Goal: Task Accomplishment & Management: Use online tool/utility

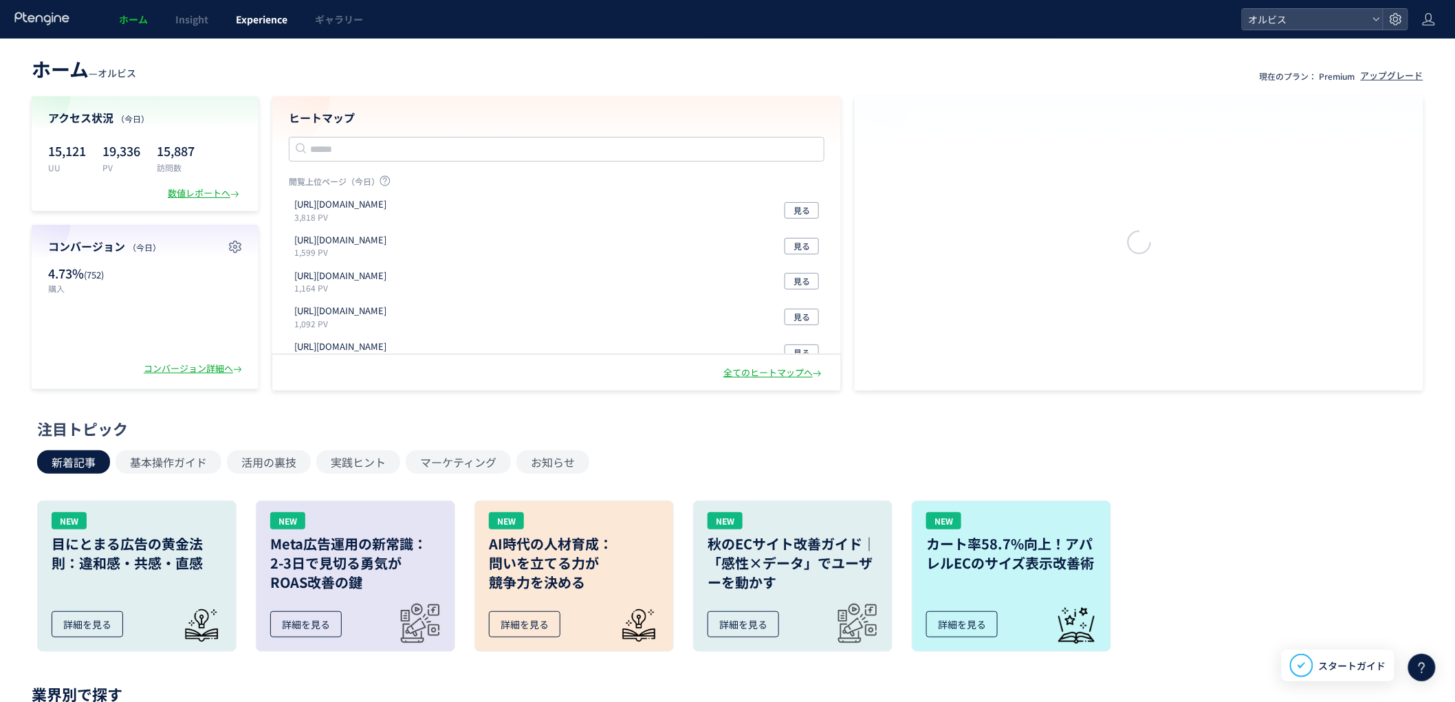
click at [253, 23] on span "Experience" at bounding box center [262, 19] width 52 height 14
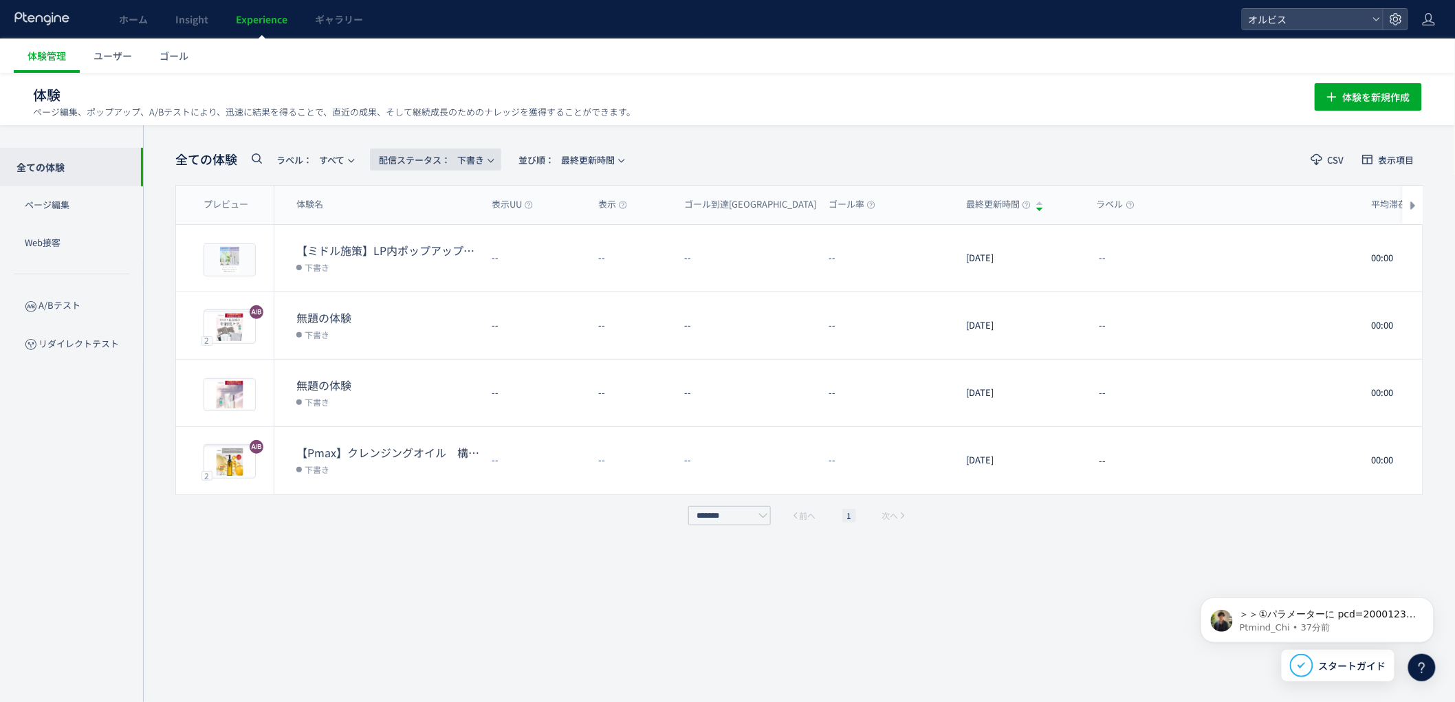
click at [450, 160] on span "配信ステータス​：" at bounding box center [414, 159] width 71 height 13
click at [428, 199] on li "すべて" at bounding box center [439, 198] width 56 height 25
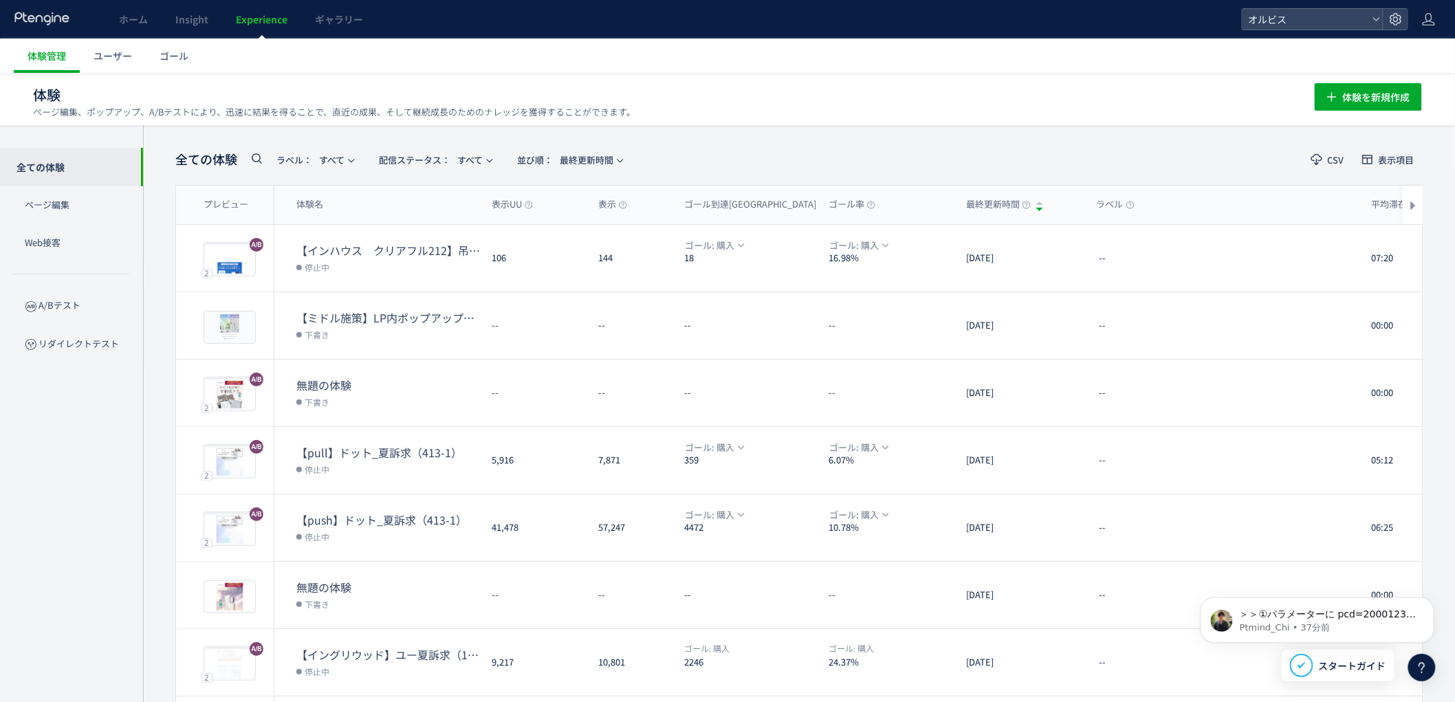
click at [260, 162] on icon at bounding box center [256, 158] width 16 height 16
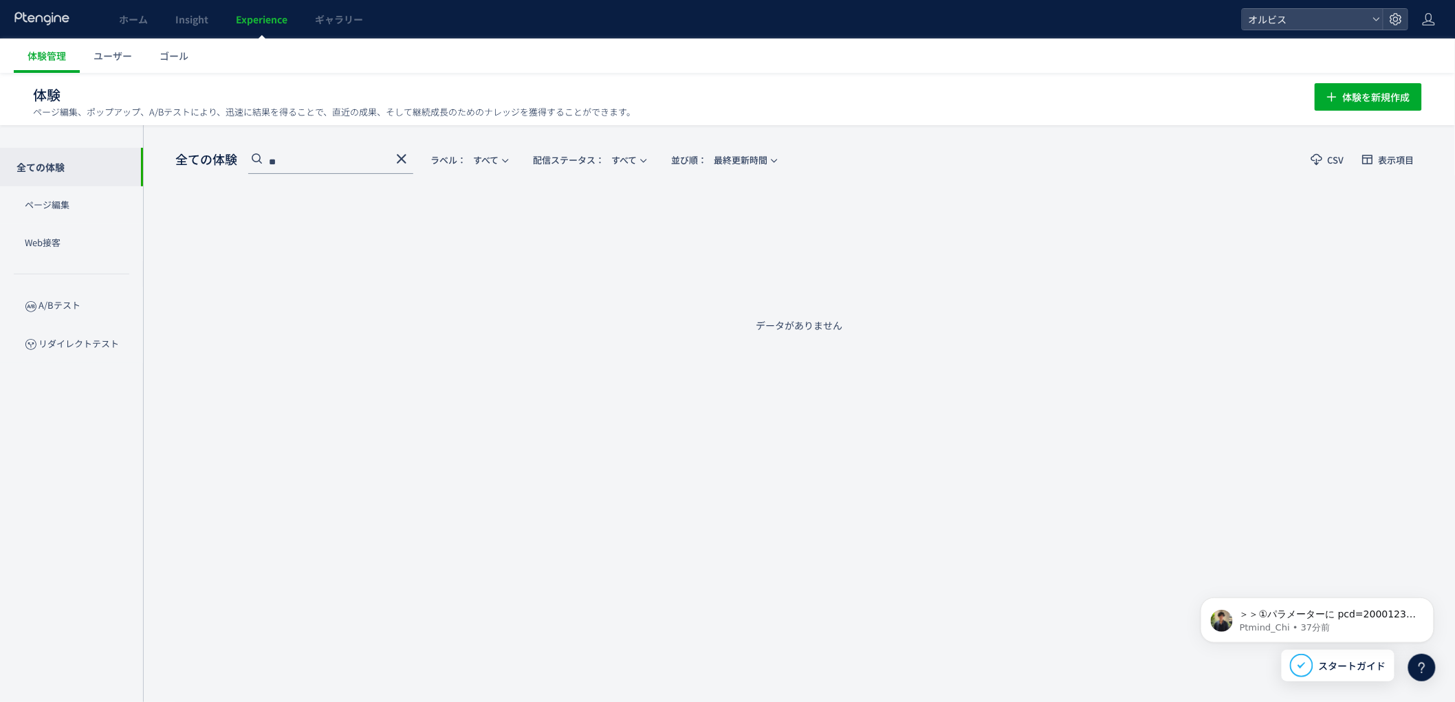
type input "*"
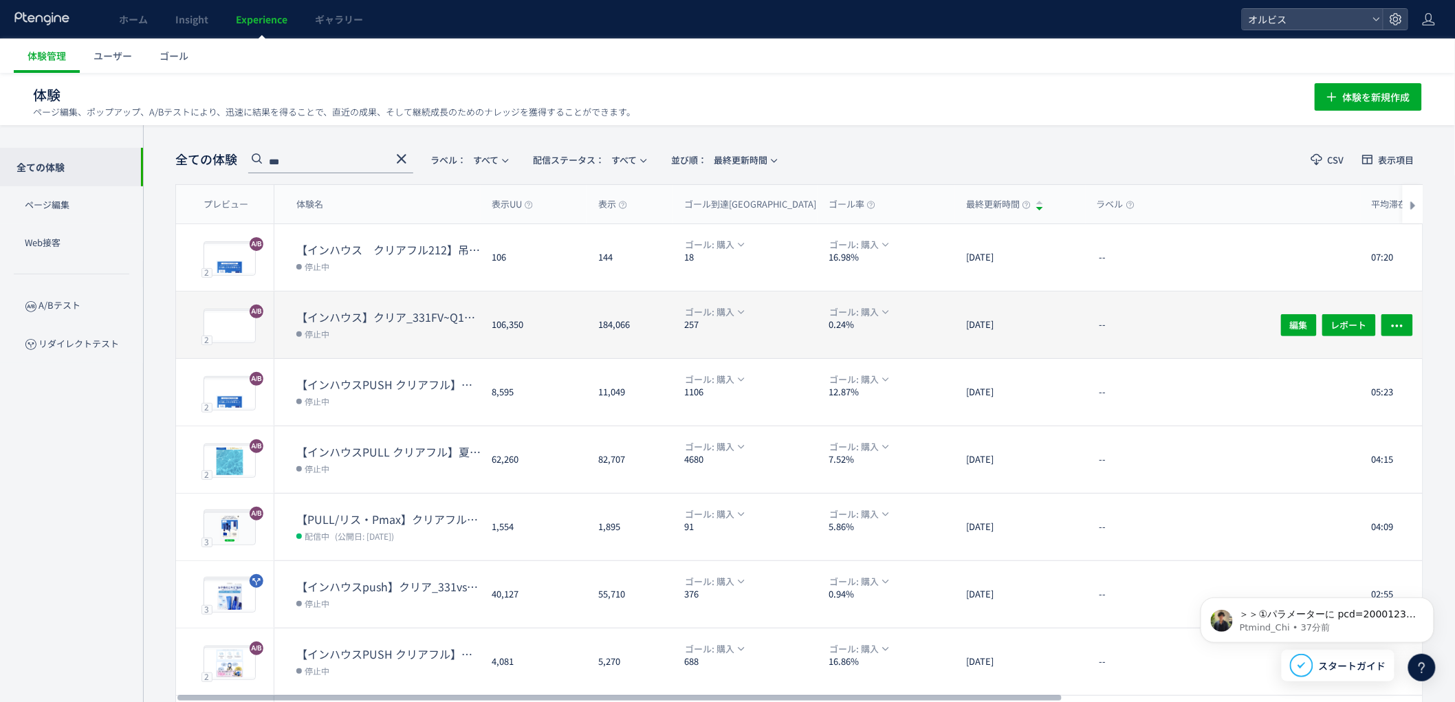
type input "***"
click at [423, 338] on dd "停止中" at bounding box center [388, 334] width 184 height 18
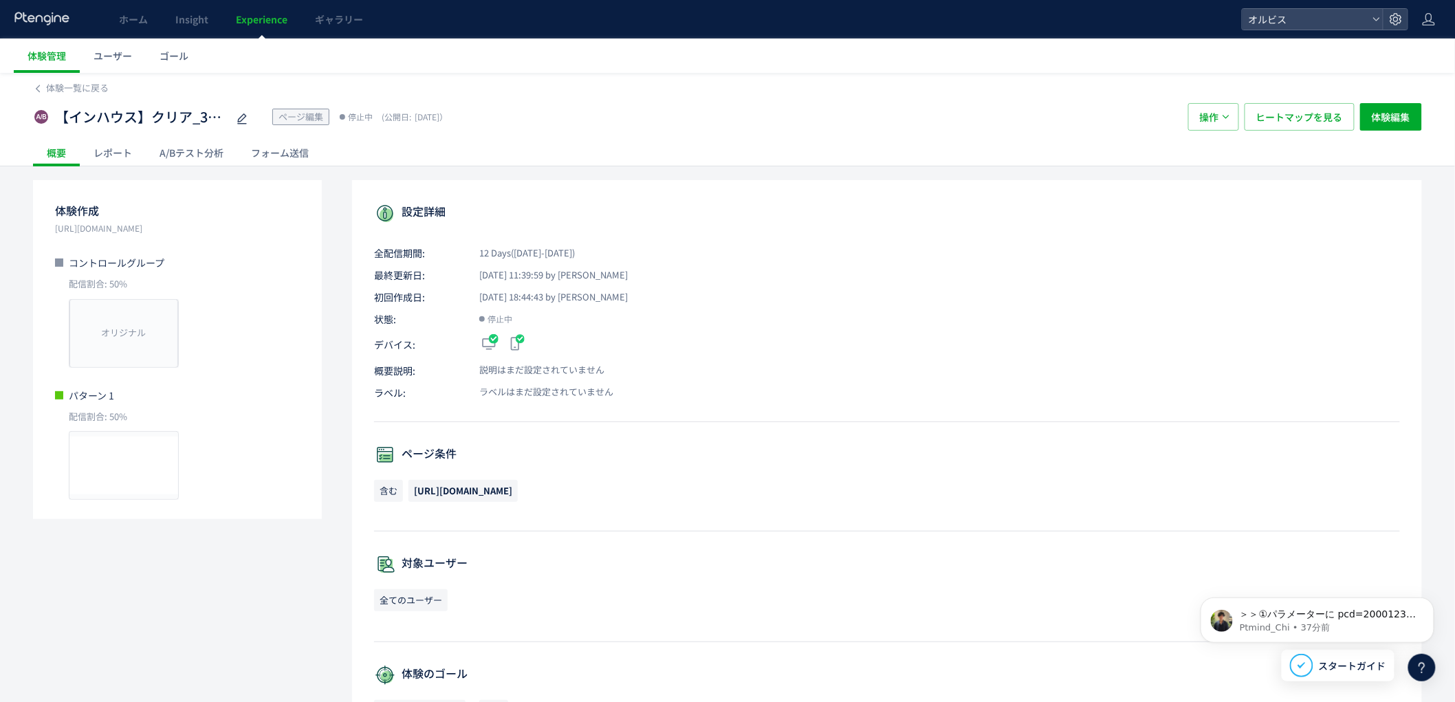
click at [170, 155] on div "A/Bテスト分析" at bounding box center [191, 152] width 91 height 27
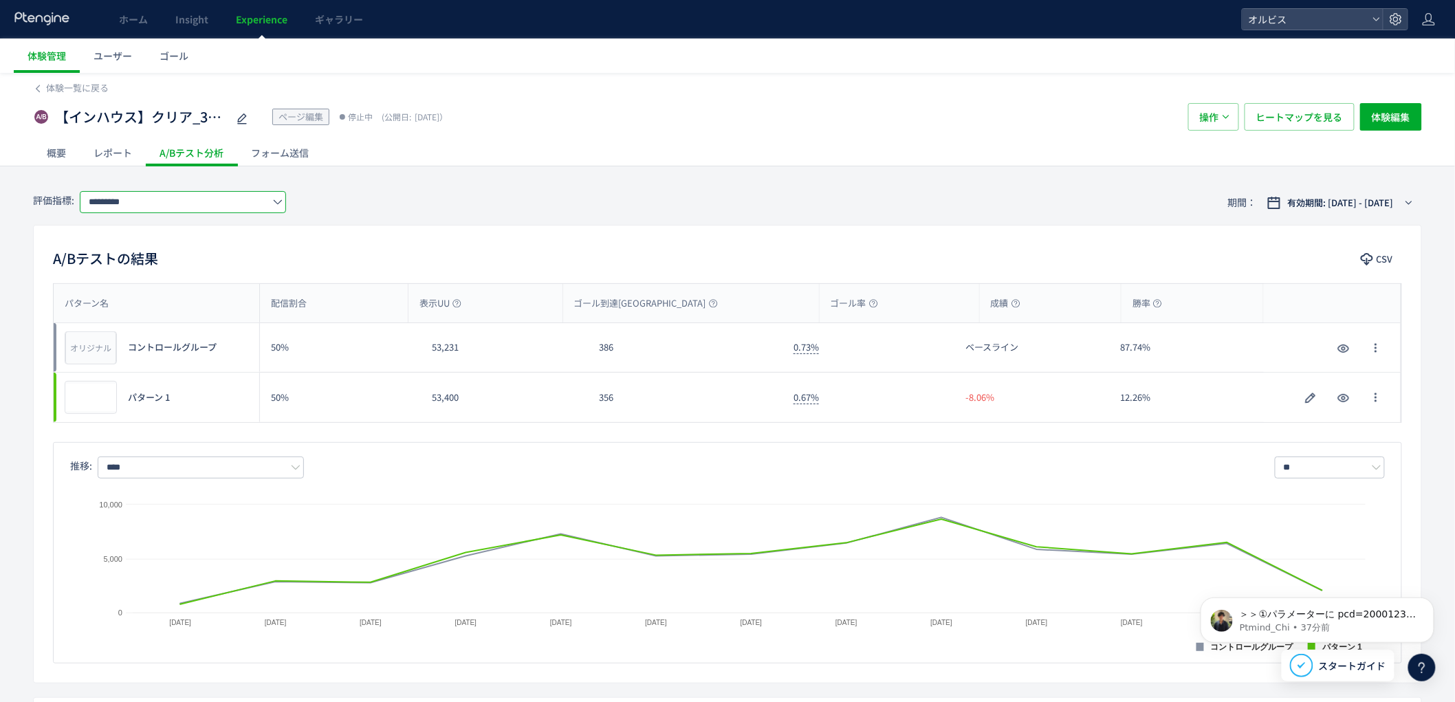
click at [227, 211] on input "*********" at bounding box center [183, 202] width 206 height 22
click at [174, 197] on input "*********" at bounding box center [183, 202] width 206 height 22
click at [125, 285] on span "購入" at bounding box center [185, 281] width 179 height 23
type input "**"
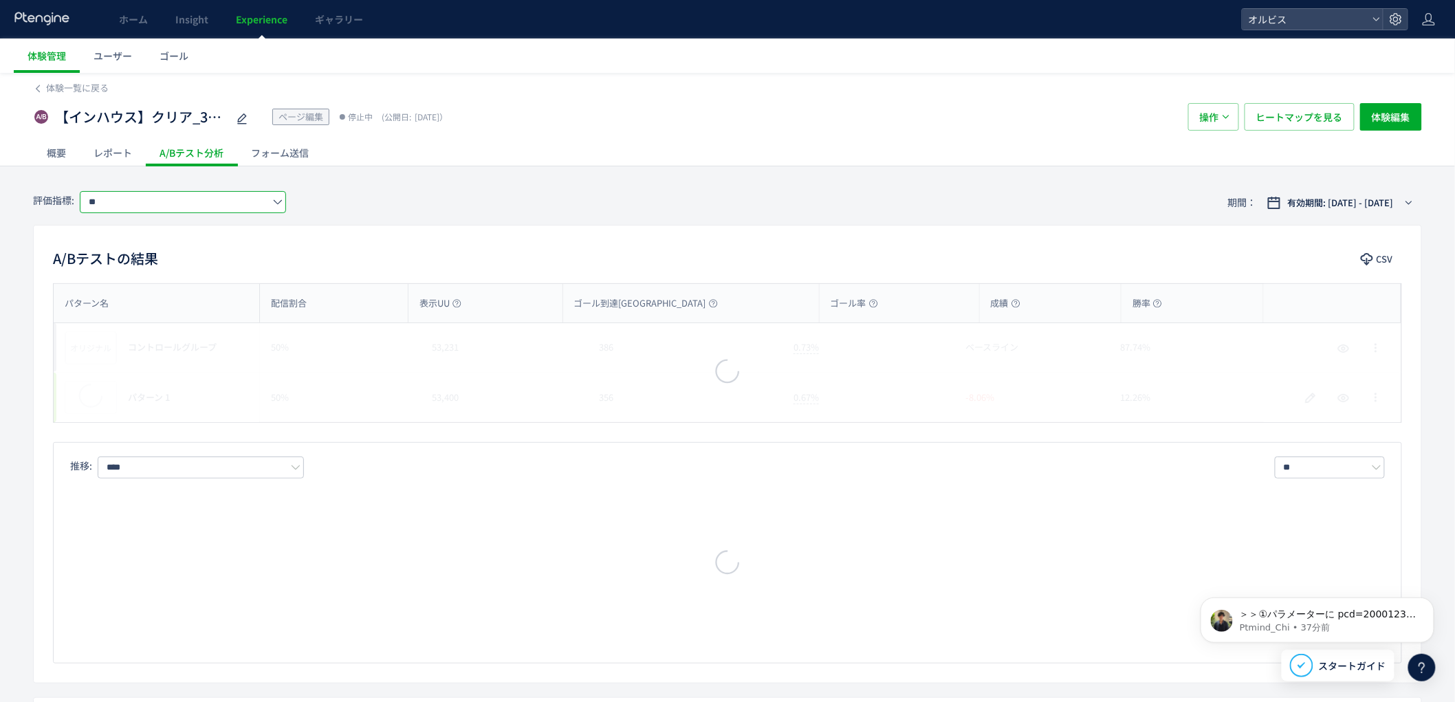
click at [674, 221] on div "評価指標: ** 期間： 有効期間: [DATE] - [DATE]" at bounding box center [727, 202] width 1389 height 45
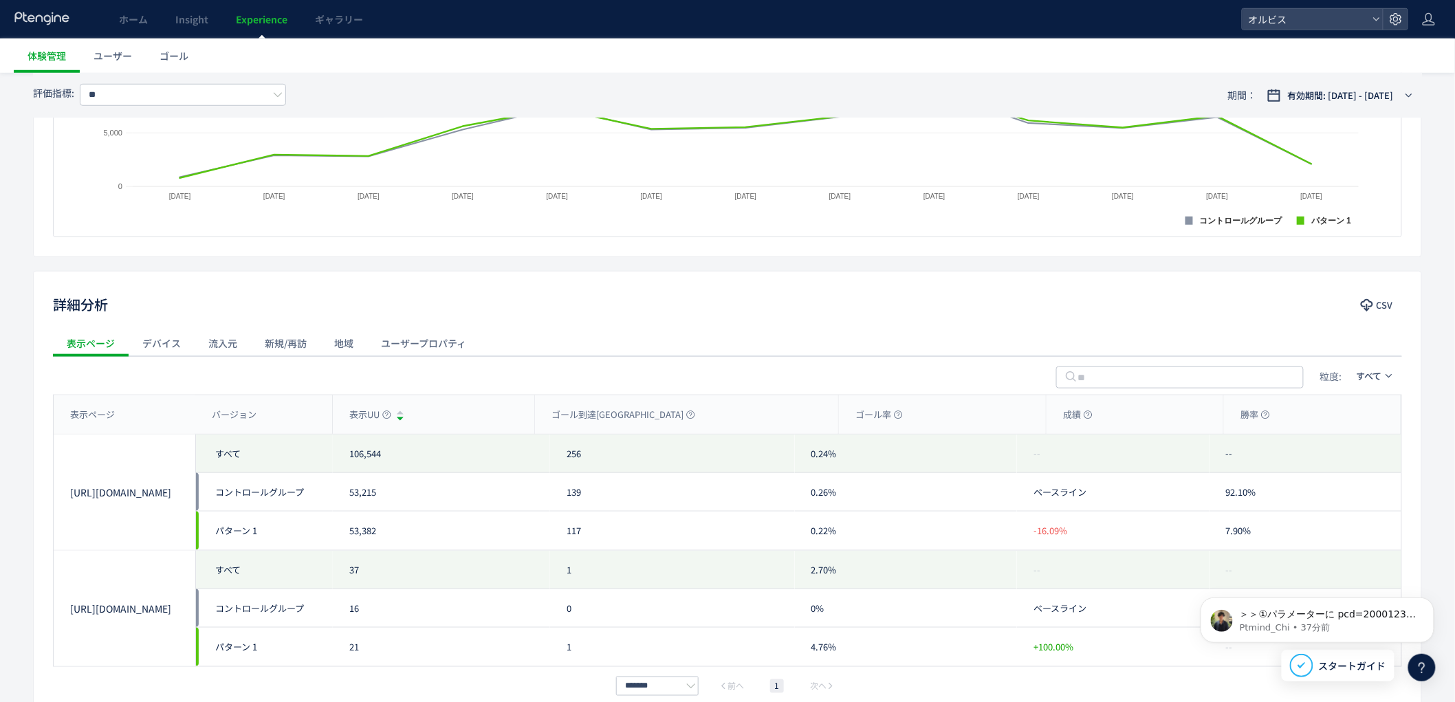
scroll to position [509, 0]
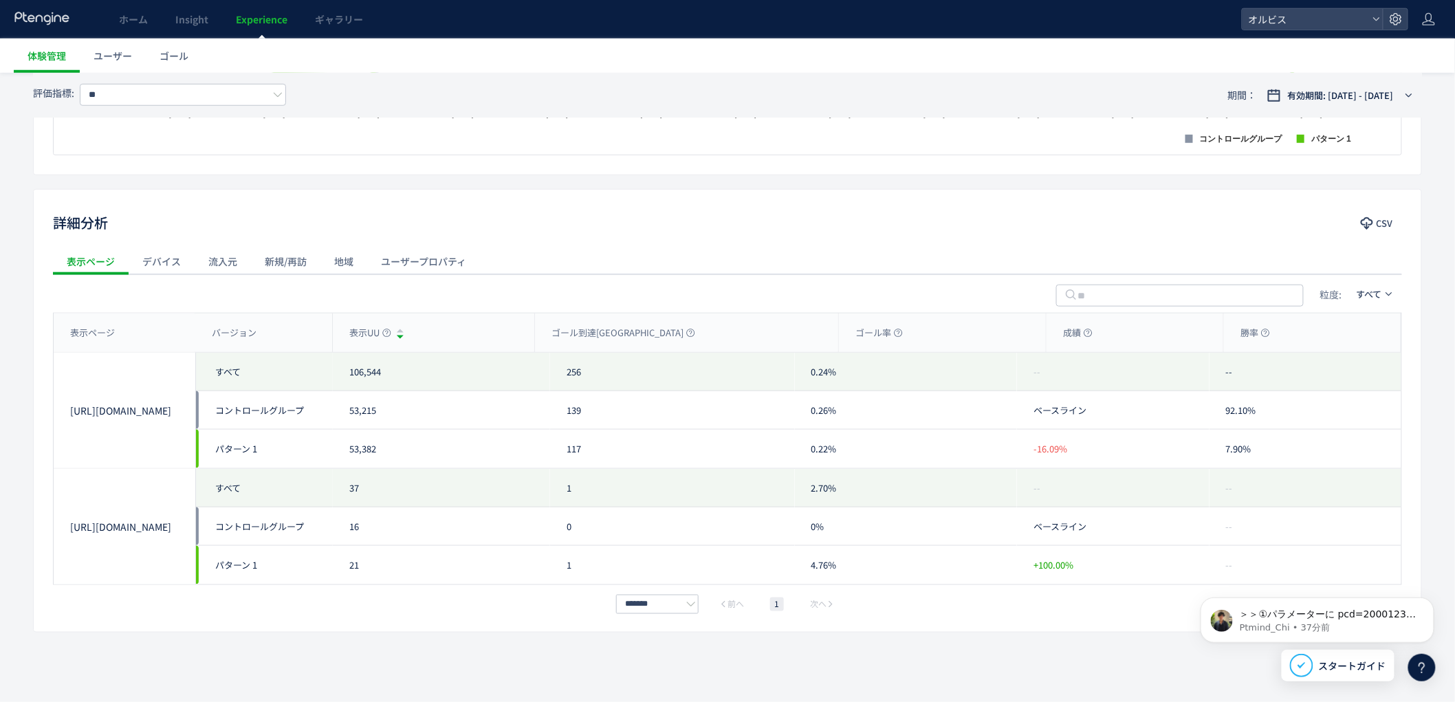
click at [157, 247] on div "デバイス" at bounding box center [162, 260] width 66 height 27
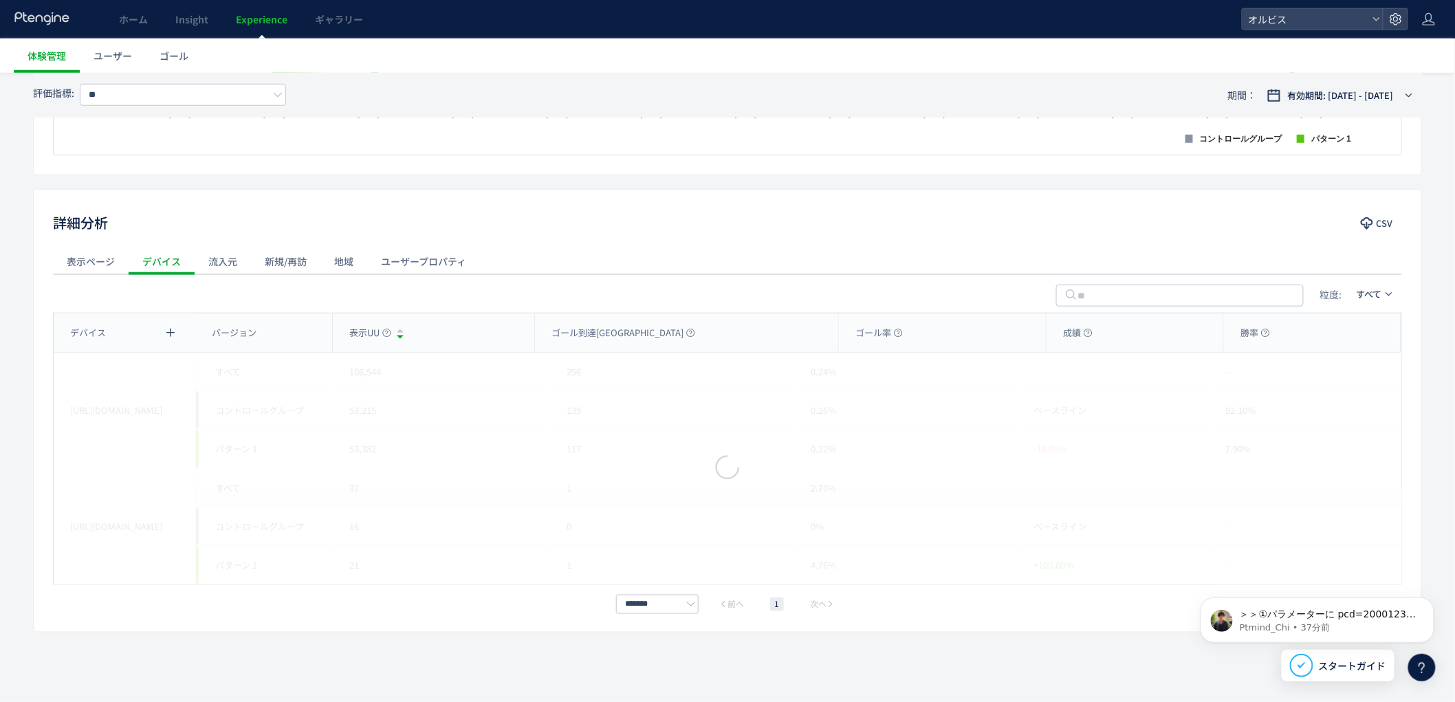
click at [221, 260] on div "流入元" at bounding box center [223, 260] width 56 height 27
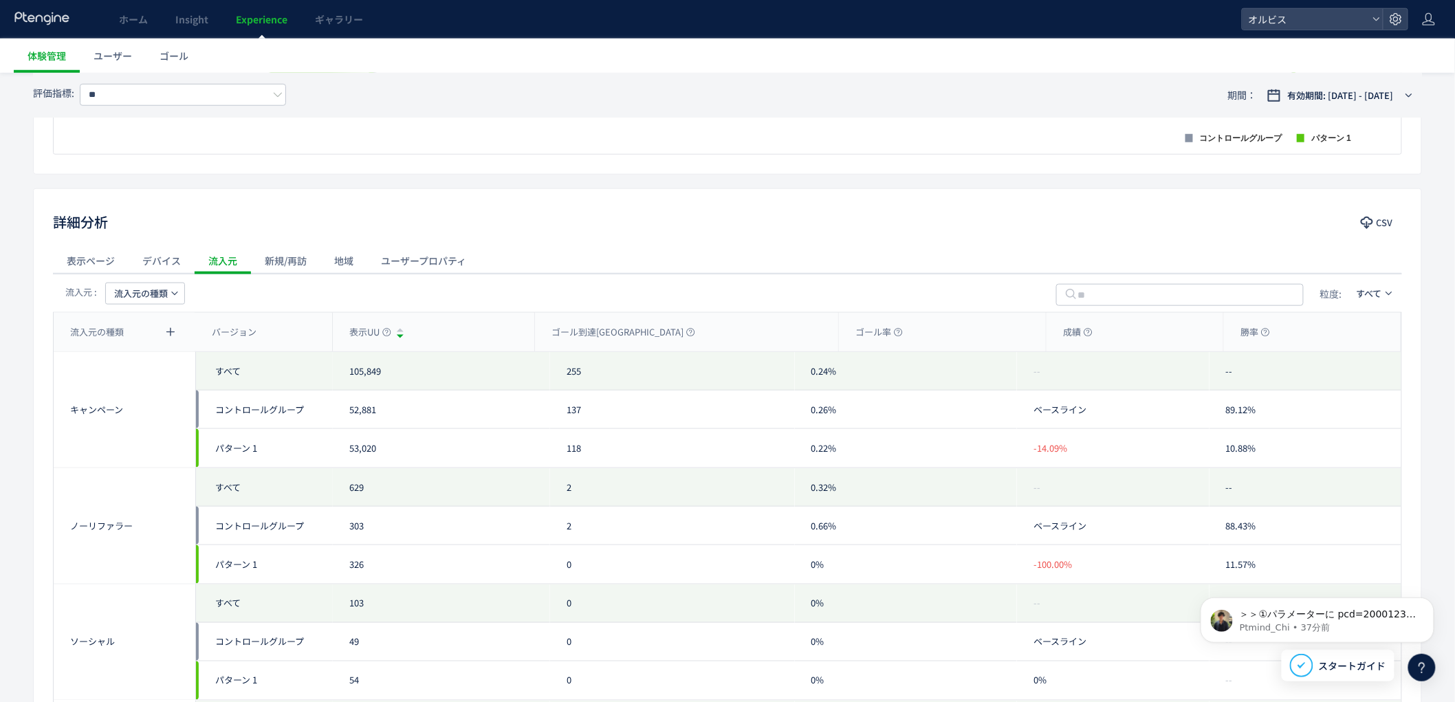
click at [149, 300] on span "流入元の種類" at bounding box center [141, 294] width 54 height 22
click at [159, 379] on li "流入元" at bounding box center [145, 383] width 94 height 25
drag, startPoint x: 667, startPoint y: 466, endPoint x: 692, endPoint y: 477, distance: 27.1
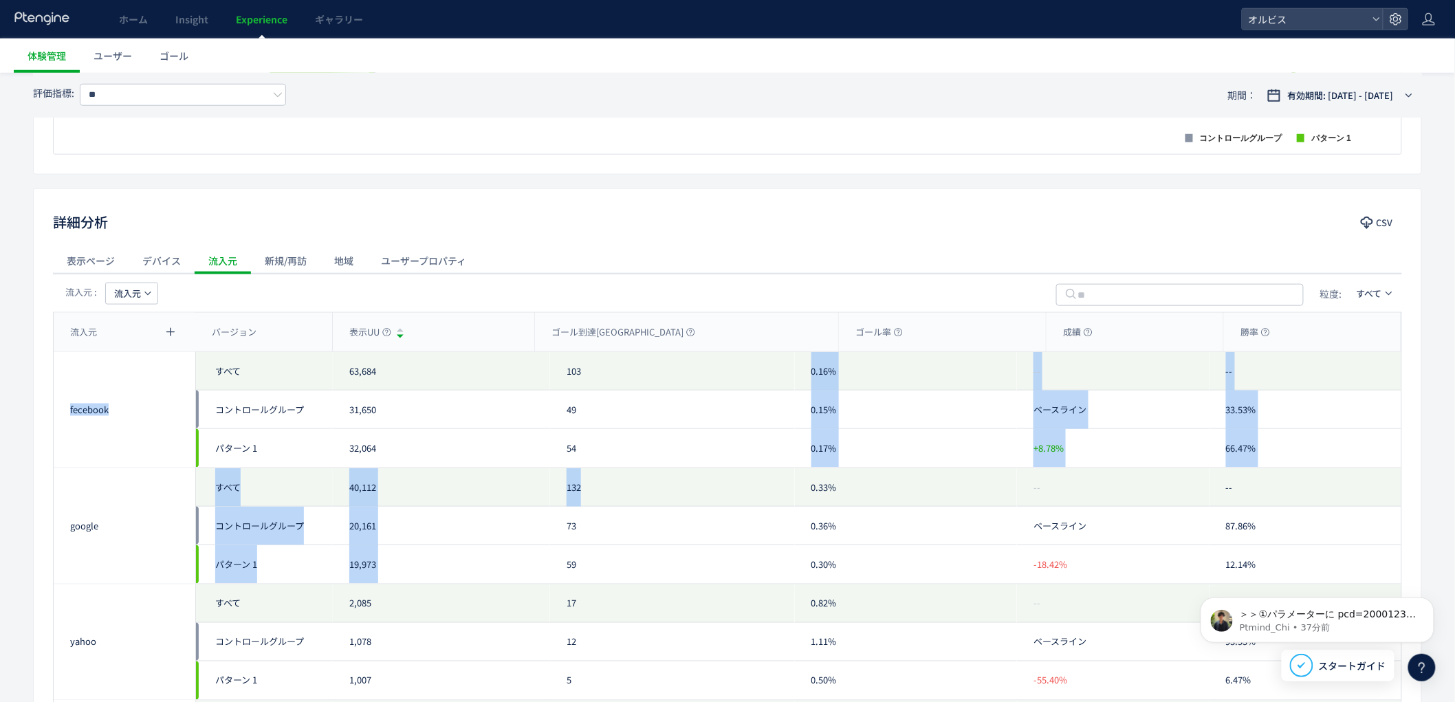
click at [1012, 454] on div "0.17%" at bounding box center [906, 448] width 223 height 38
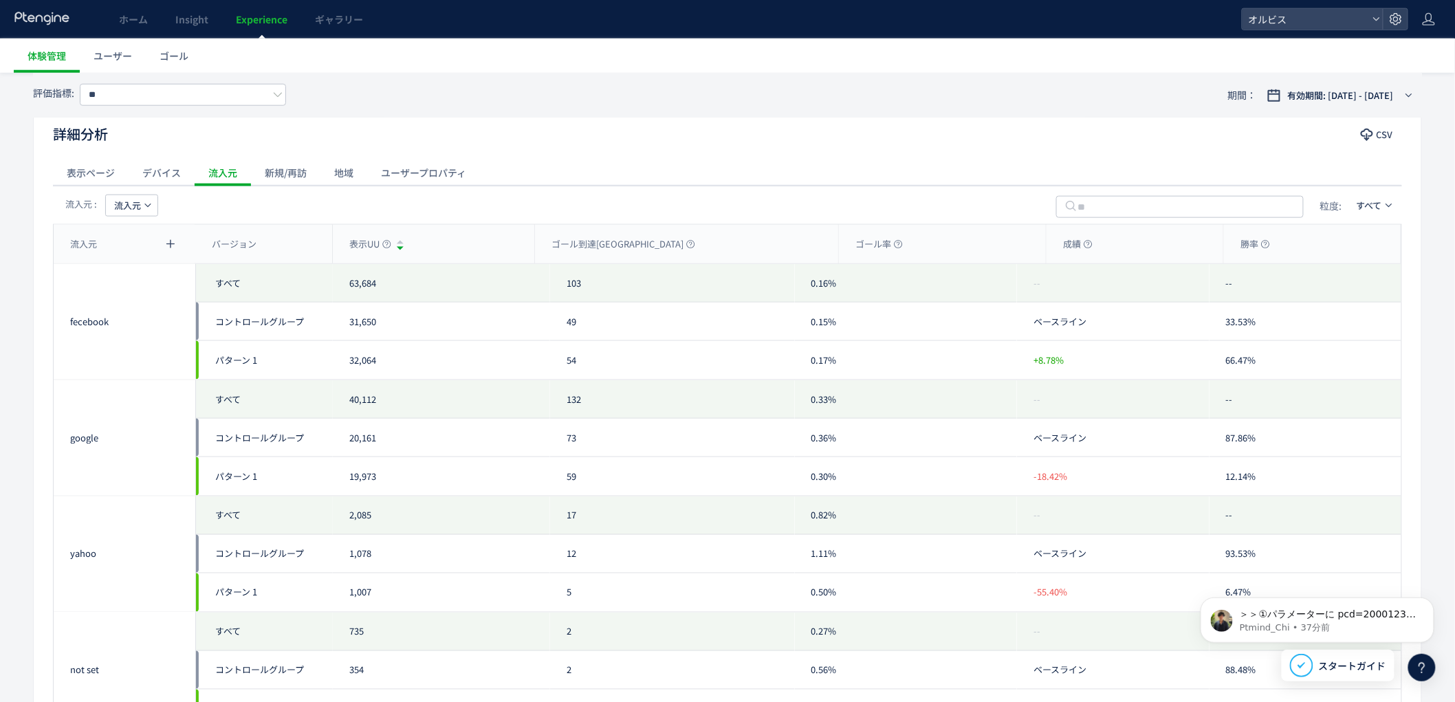
scroll to position [610, 0]
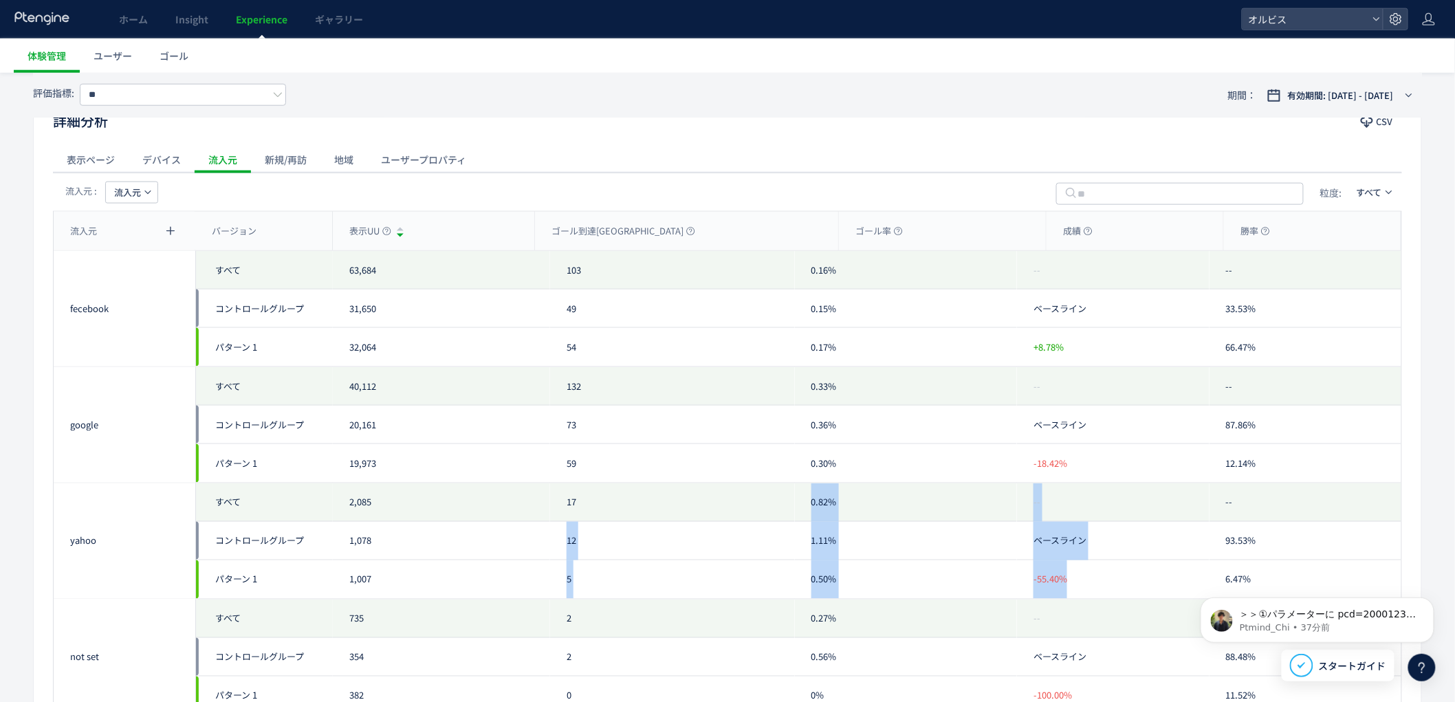
drag, startPoint x: 1121, startPoint y: 577, endPoint x: 589, endPoint y: 491, distance: 539.0
click at [593, 505] on div "yahoo すべて コントロールグループ パターン 1 2,085 1,078 1,007 17 12 5 0.82% 1.11% 0.50% -- ベースラ…" at bounding box center [727, 541] width 1347 height 116
click at [844, 506] on div "0.82%" at bounding box center [906, 502] width 223 height 38
click at [977, 545] on div "1.11%" at bounding box center [906, 541] width 223 height 38
click at [979, 561] on div "0.50%" at bounding box center [906, 579] width 223 height 38
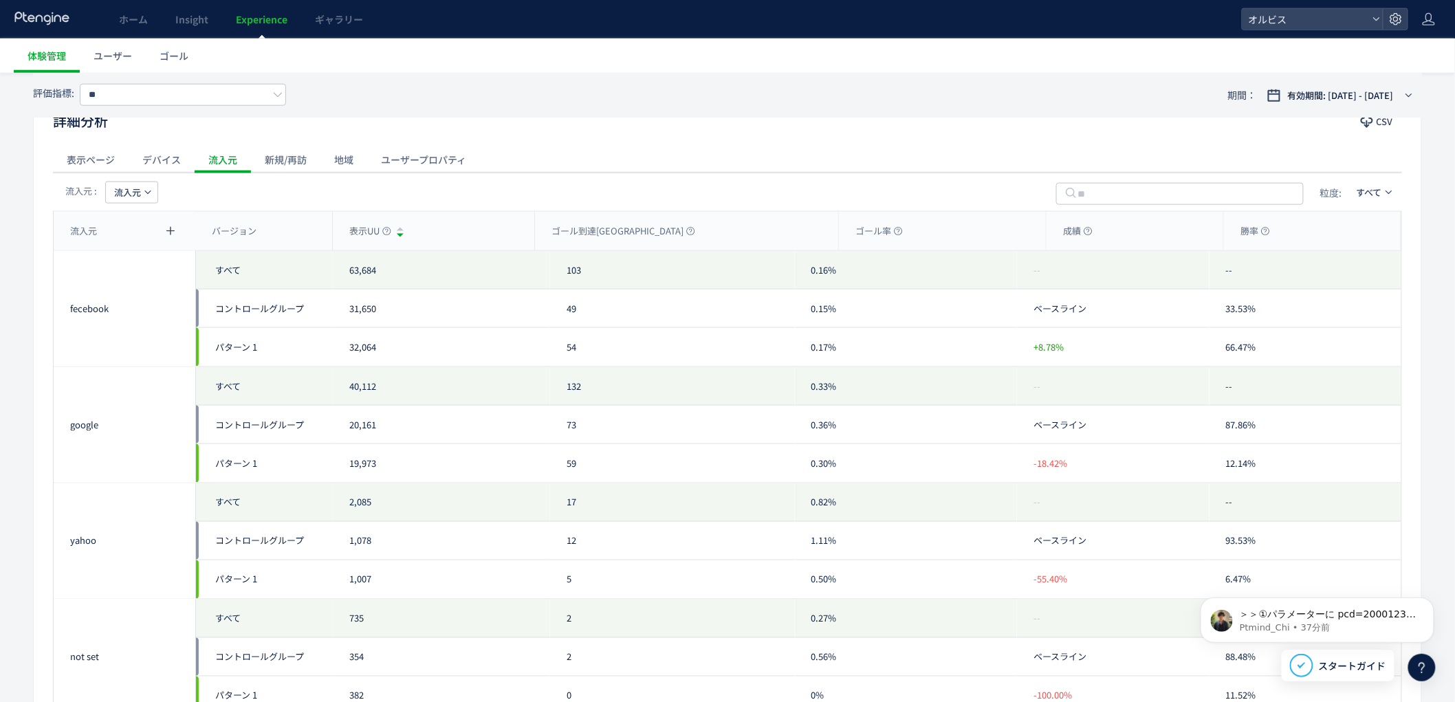
click at [450, 489] on div "2,085" at bounding box center [441, 502] width 217 height 38
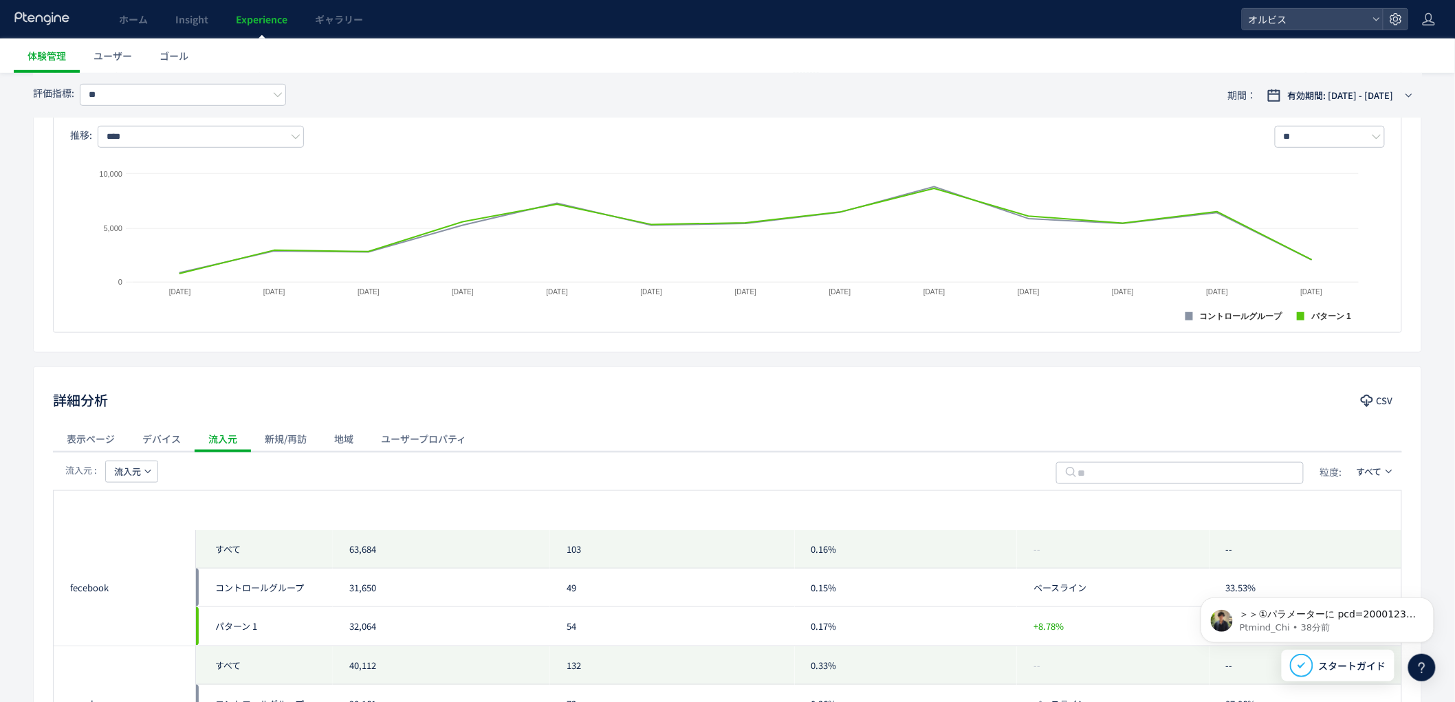
scroll to position [0, 0]
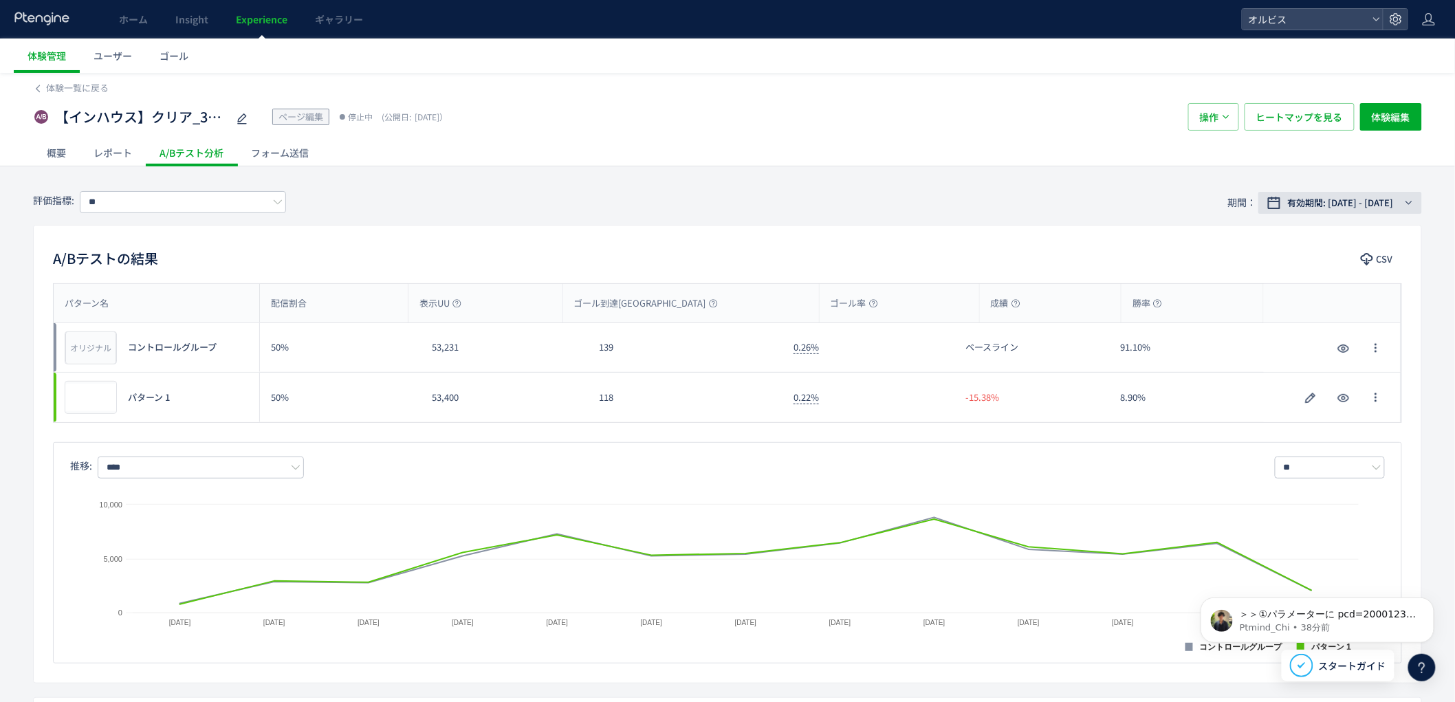
click at [1289, 206] on span "有効期間: [DATE] - [DATE]" at bounding box center [1340, 203] width 106 height 14
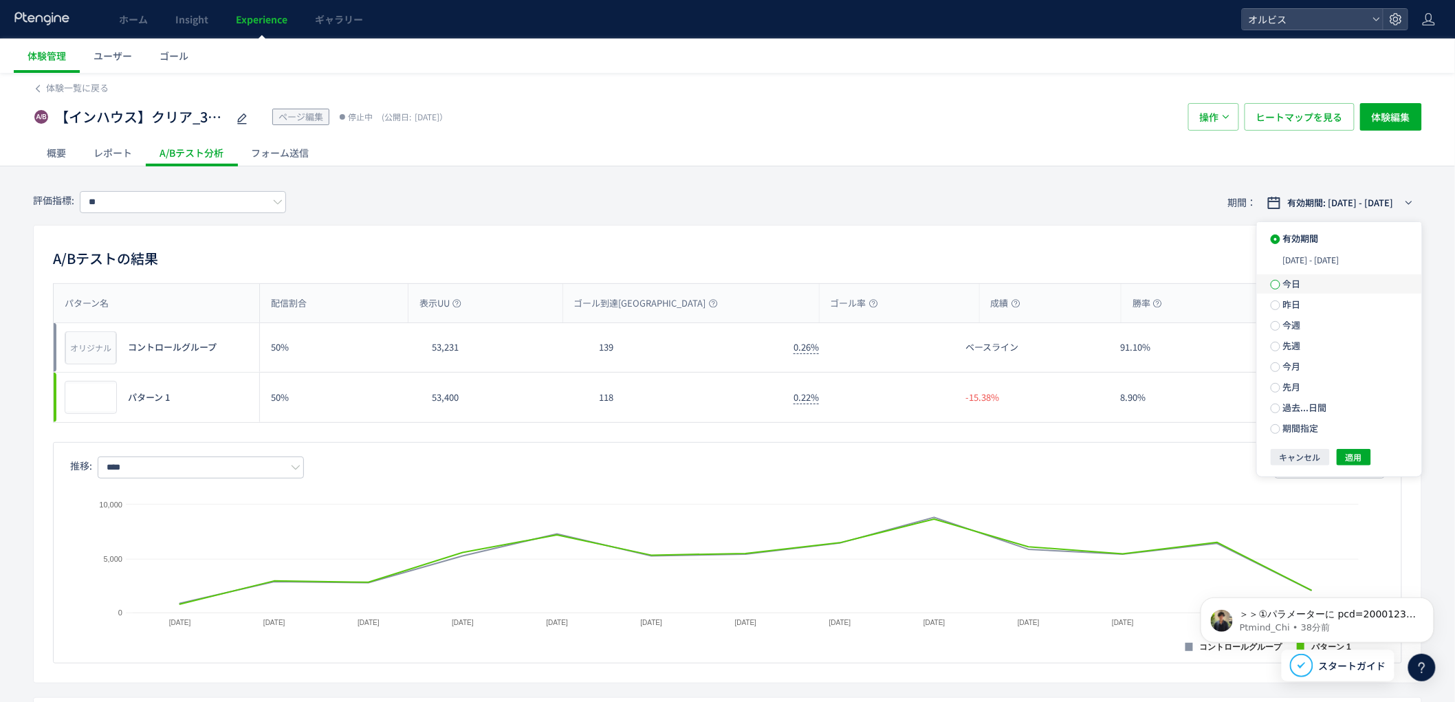
click at [1277, 285] on span at bounding box center [1275, 285] width 10 height 10
click at [1357, 438] on span "適用" at bounding box center [1353, 432] width 16 height 16
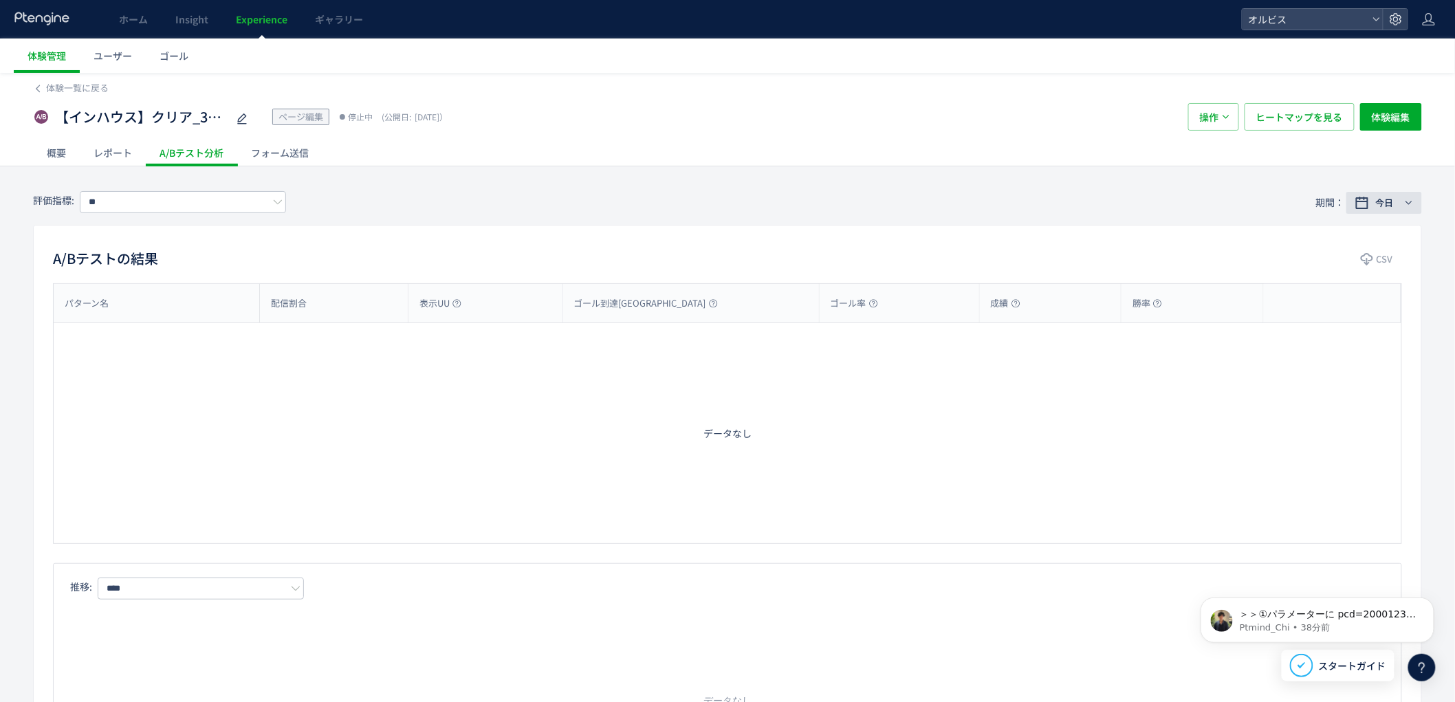
click at [1382, 203] on span "今日" at bounding box center [1384, 203] width 18 height 14
click at [1268, 284] on label "昨日" at bounding box center [1339, 279] width 165 height 19
click at [1355, 440] on span "適用" at bounding box center [1353, 432] width 16 height 16
click at [109, 153] on div "レポート" at bounding box center [113, 152] width 66 height 27
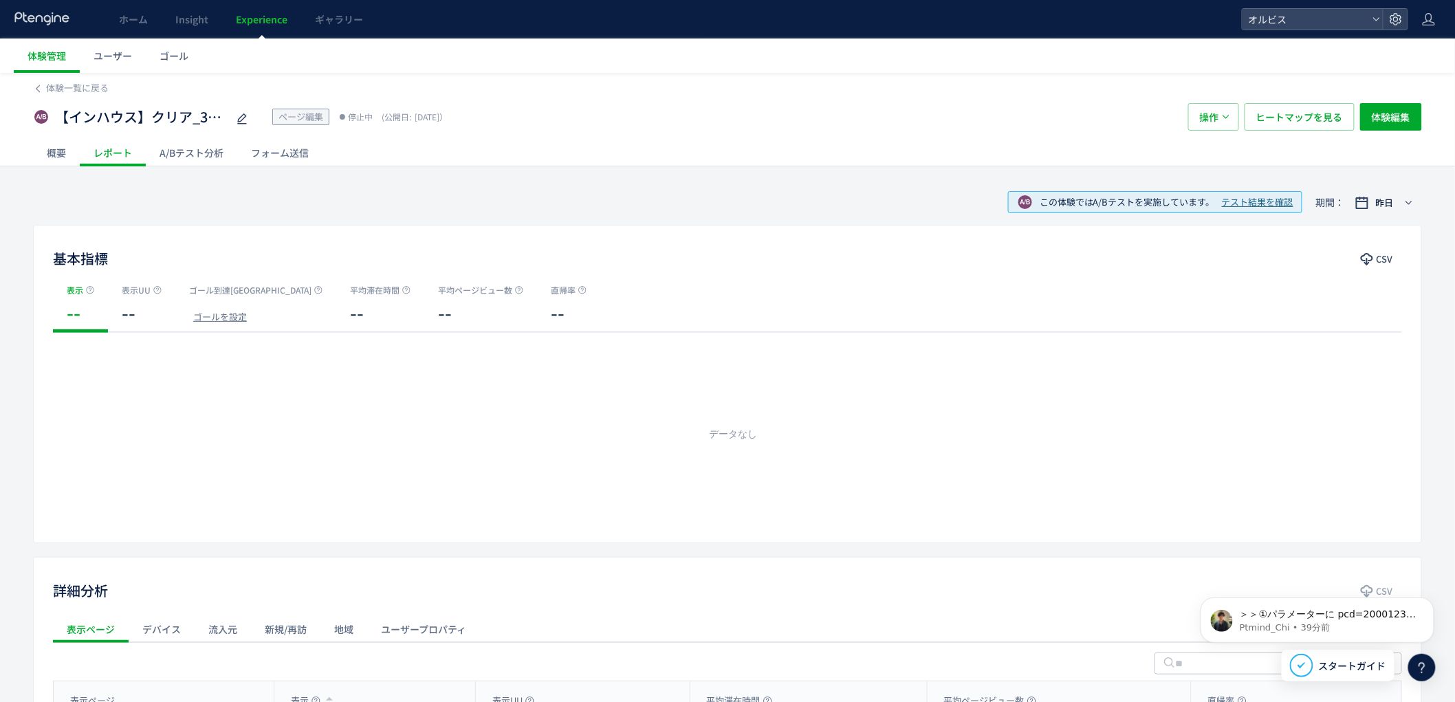
click at [169, 148] on div "A/Bテスト分析" at bounding box center [191, 152] width 91 height 27
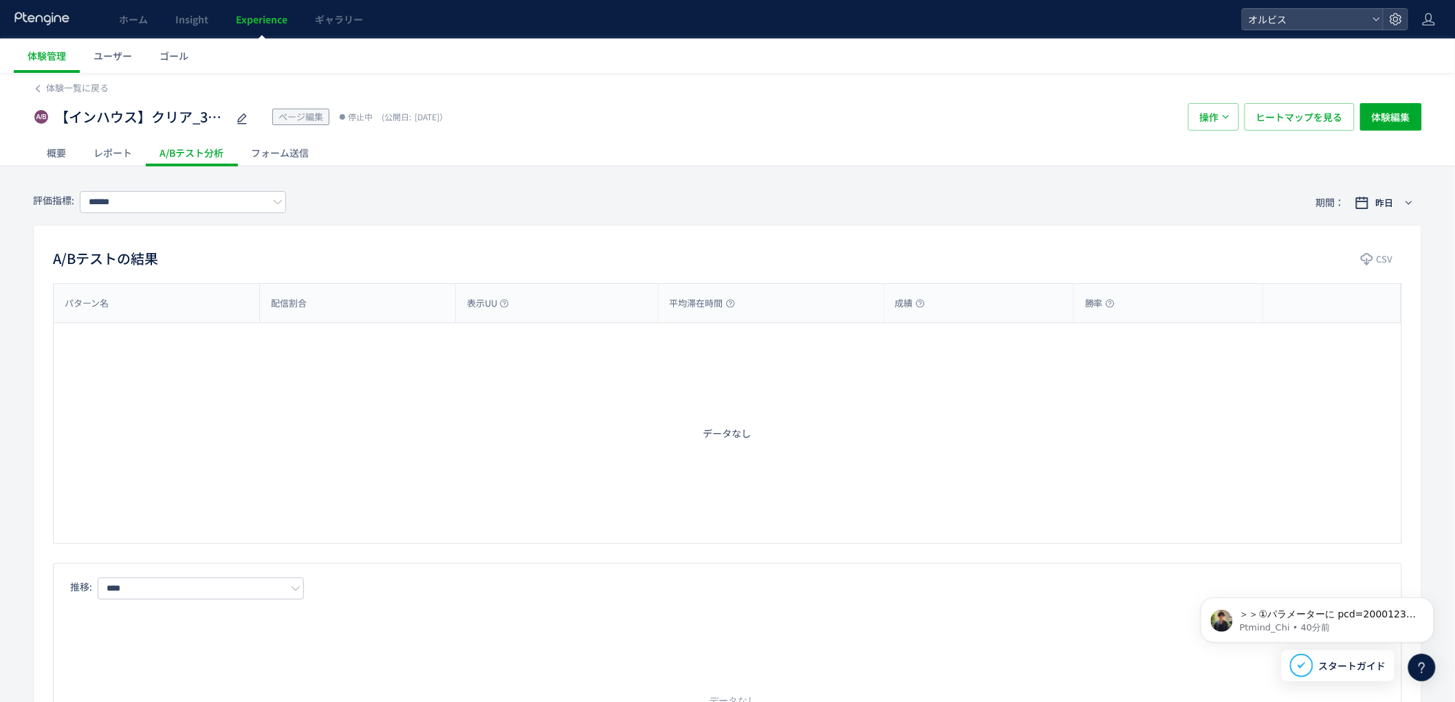
click at [272, 18] on span "Experience" at bounding box center [262, 19] width 52 height 14
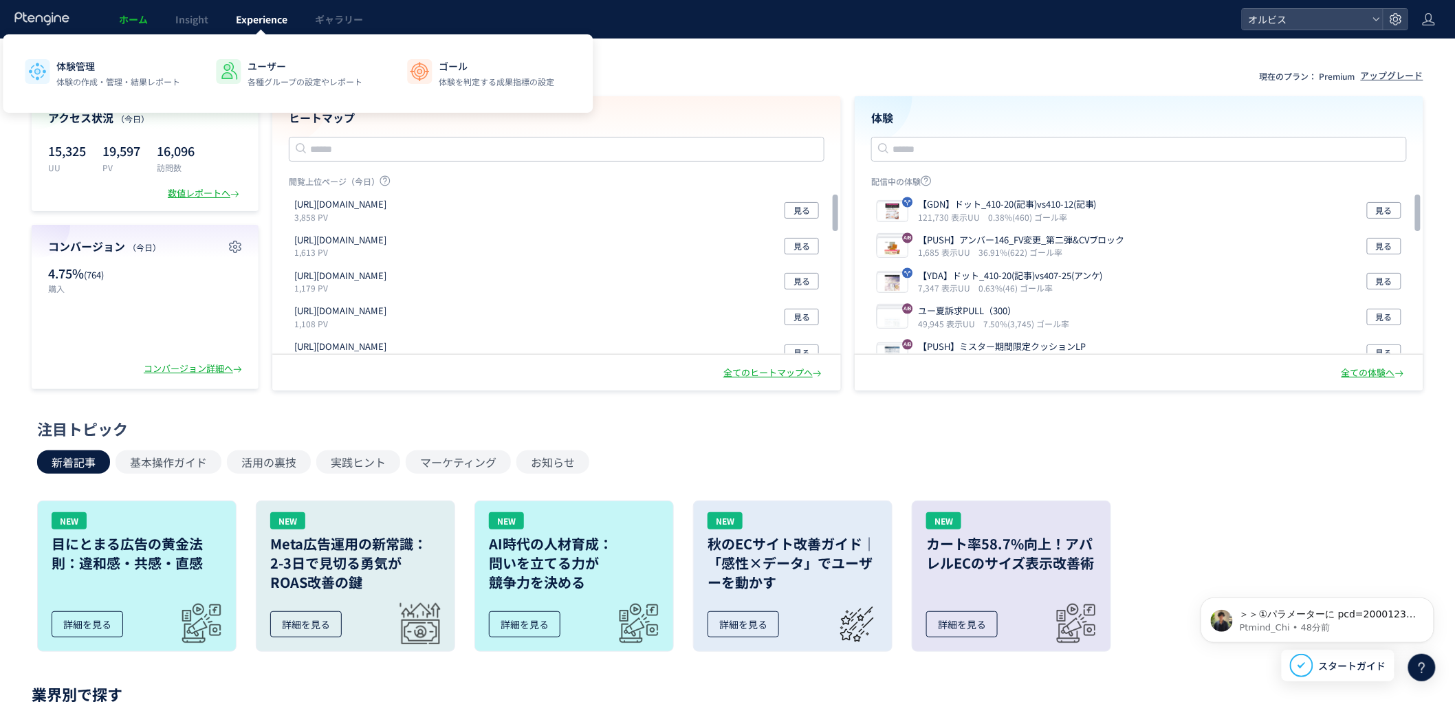
drag, startPoint x: 250, startPoint y: 24, endPoint x: 253, endPoint y: 33, distance: 9.3
click at [253, 33] on link "Experience" at bounding box center [261, 19] width 79 height 38
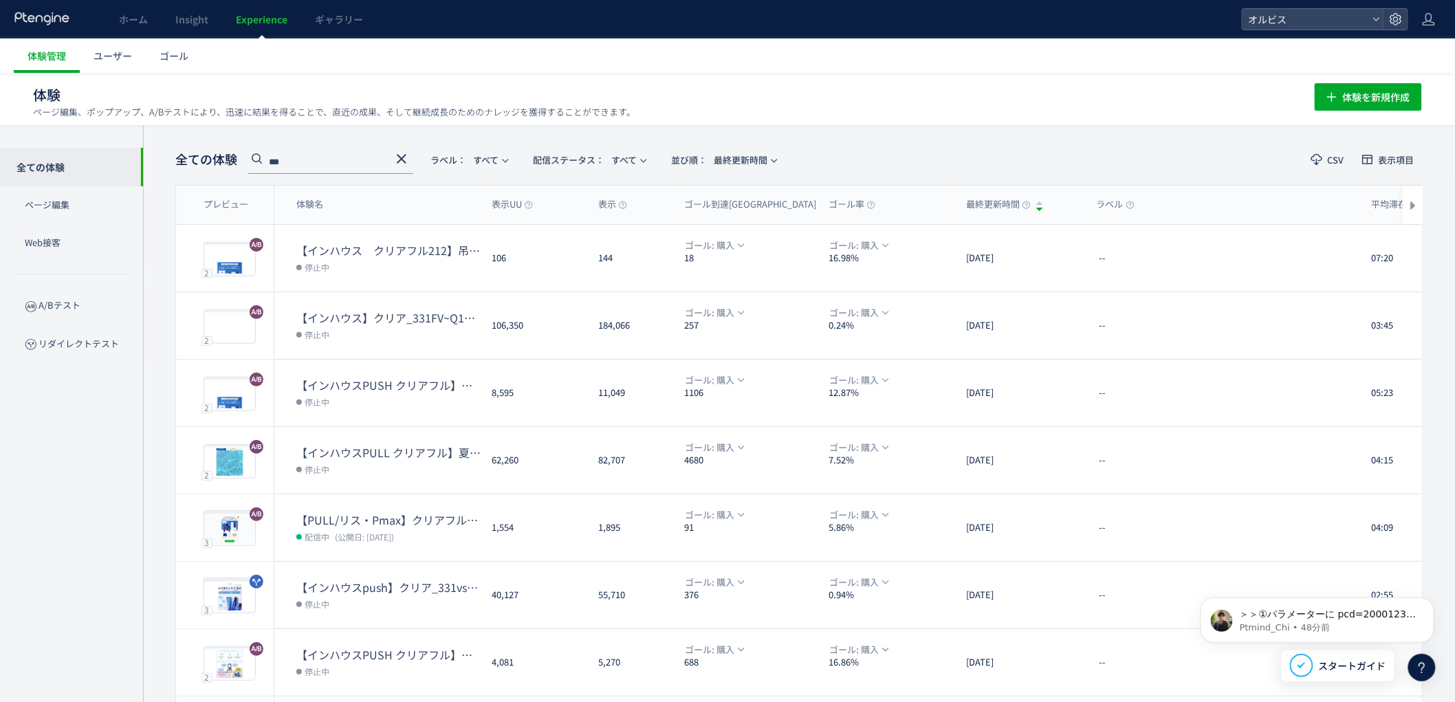
click at [395, 162] on icon at bounding box center [401, 159] width 16 height 16
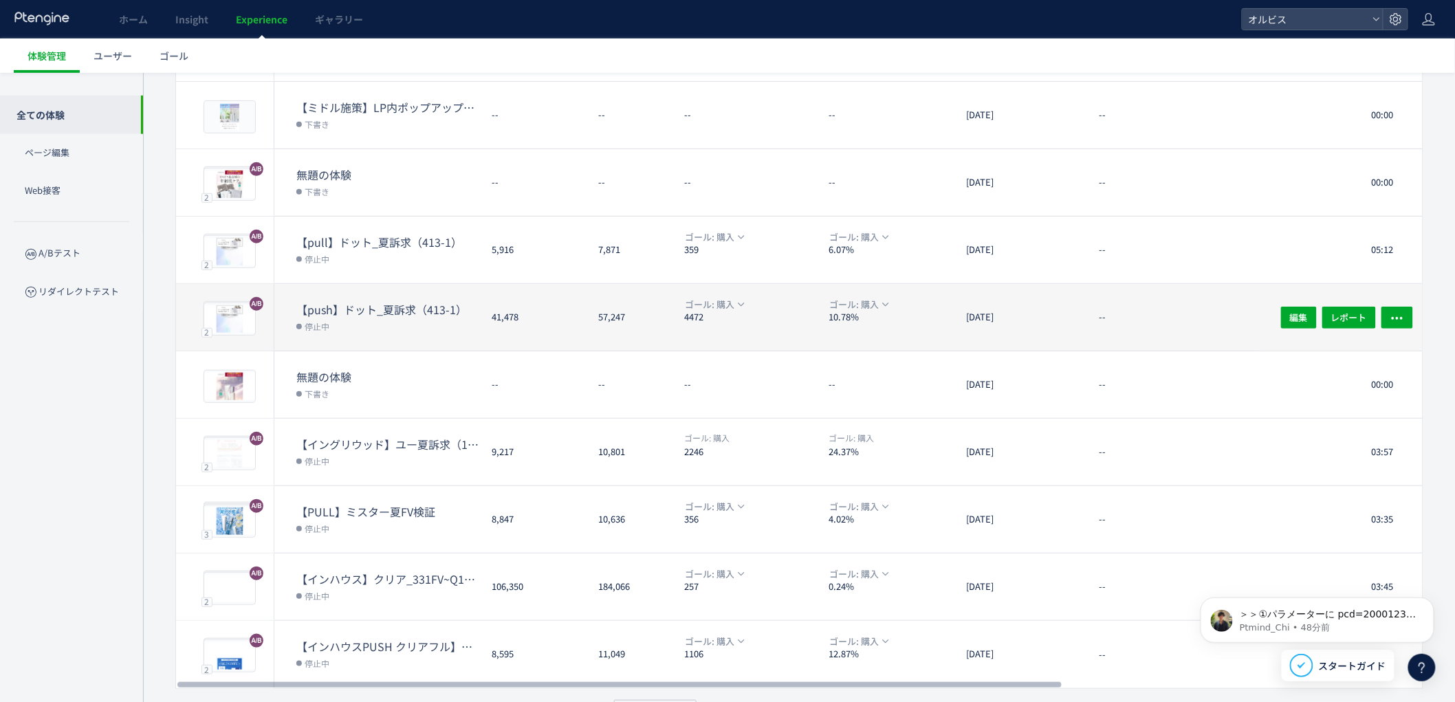
scroll to position [246, 0]
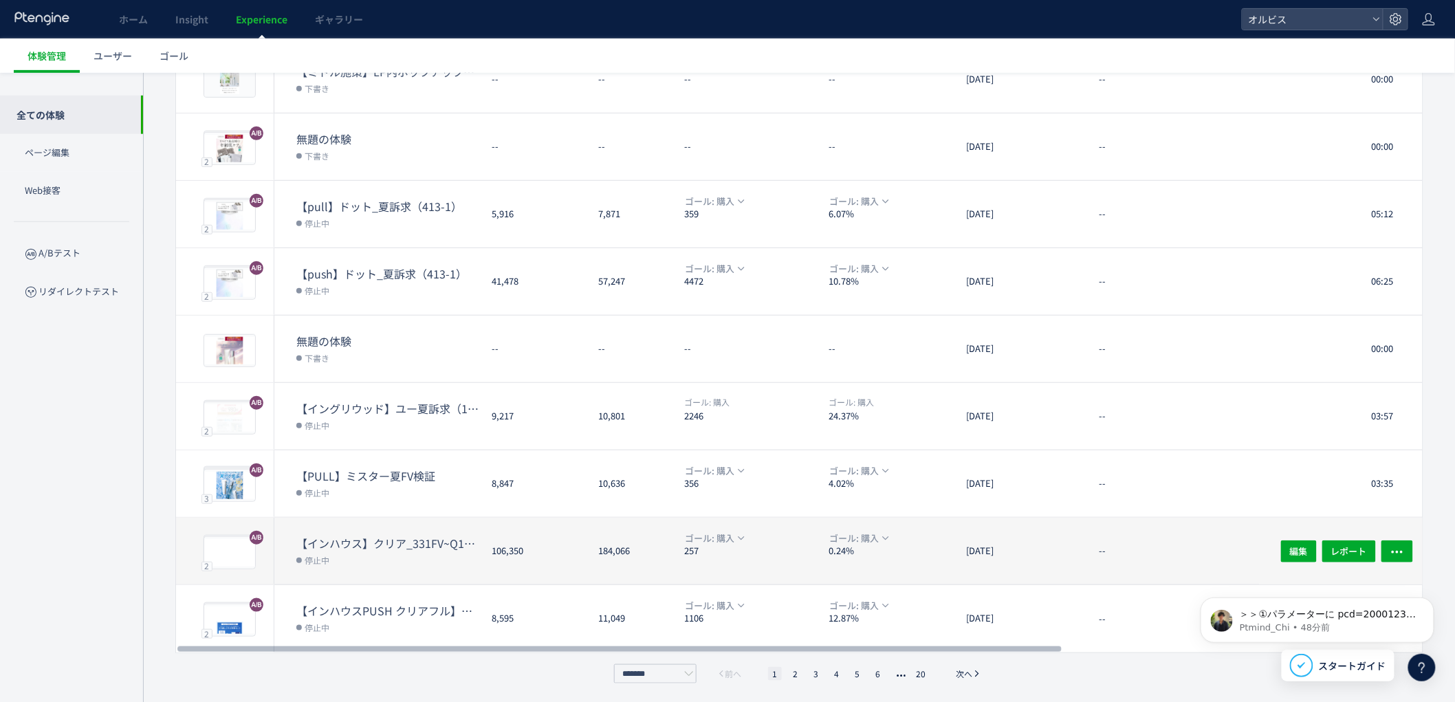
click at [360, 546] on dt "【インハウス】クリア_331FV~Q1間ブロック変更" at bounding box center [388, 543] width 184 height 16
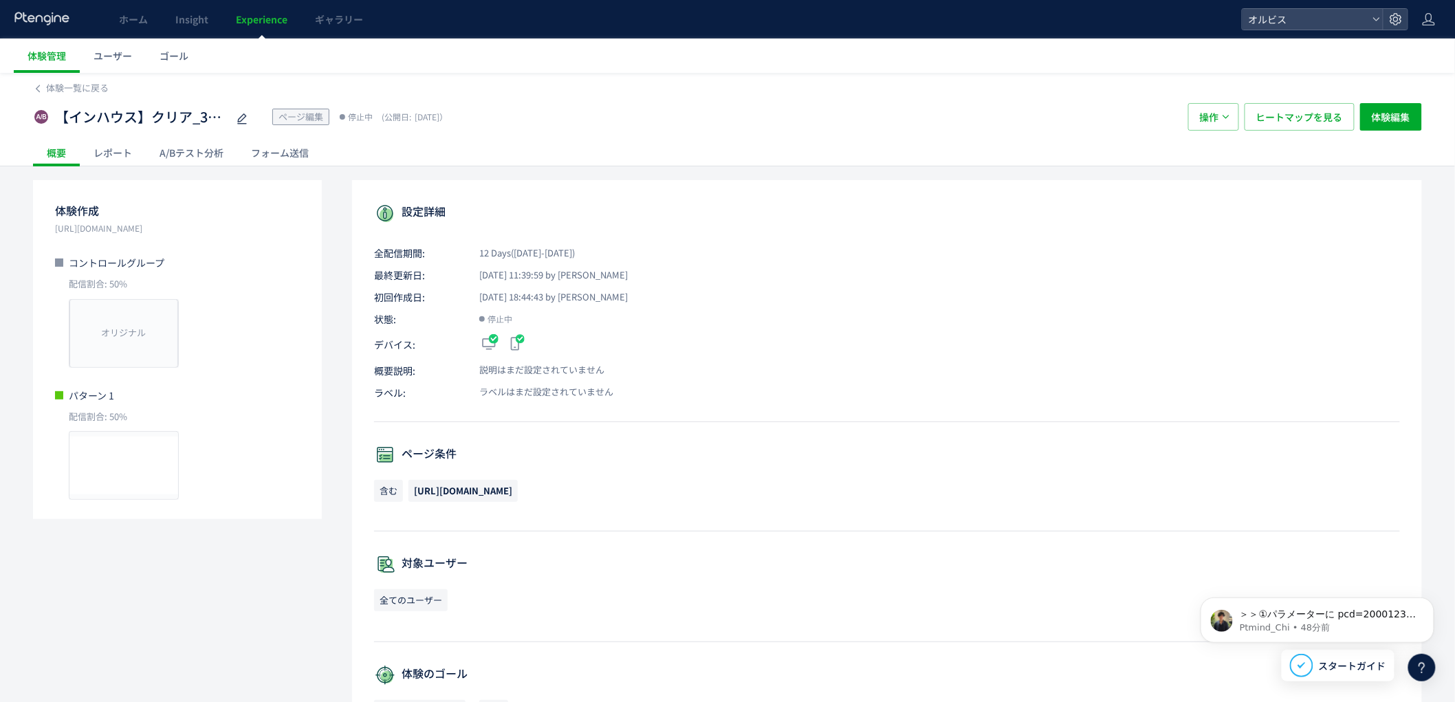
drag, startPoint x: 418, startPoint y: 485, endPoint x: 583, endPoint y: 473, distance: 165.4
click at [583, 473] on div "ページ条件 含む https://pr.orbis.co.jp/cosmetics/clearful/331/" at bounding box center [887, 487] width 1026 height 87
click at [512, 494] on span "[URL][DOMAIN_NAME]" at bounding box center [463, 490] width 98 height 13
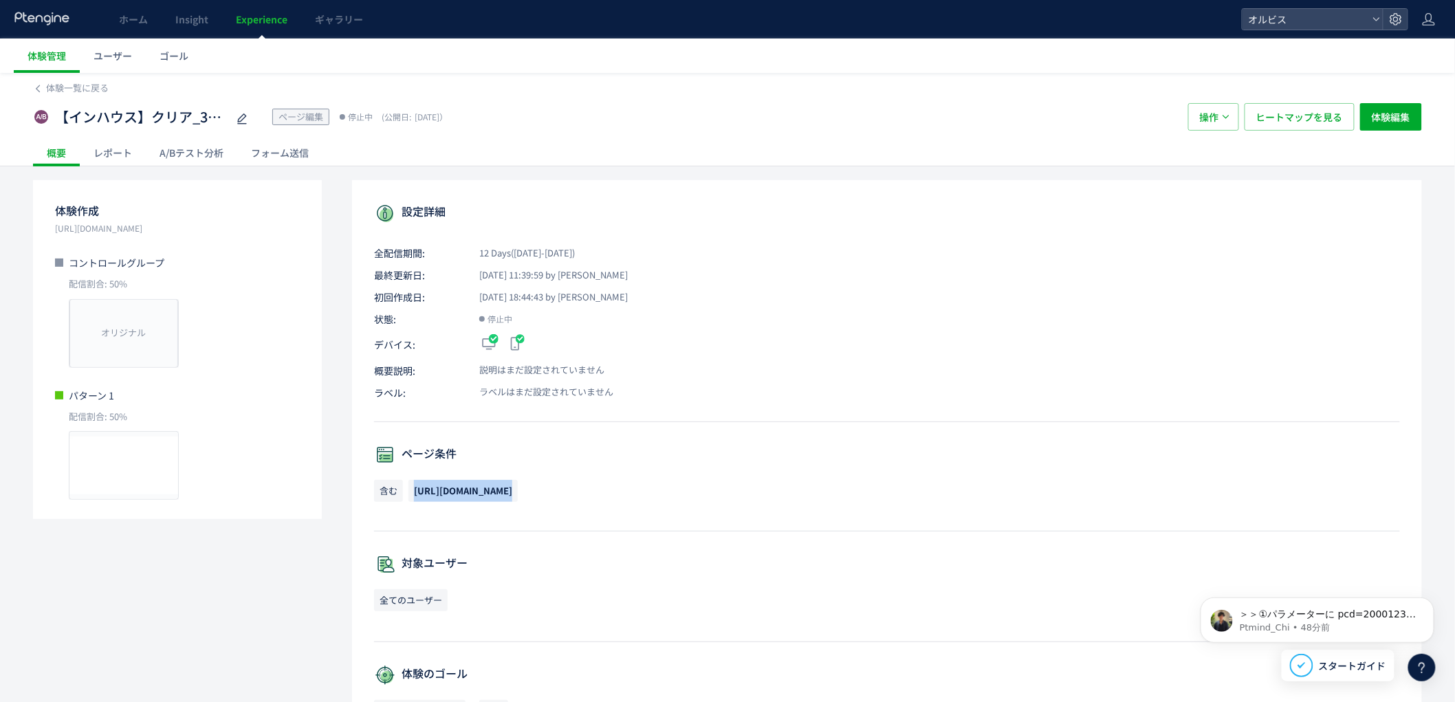
click at [512, 494] on span "[URL][DOMAIN_NAME]" at bounding box center [463, 490] width 98 height 13
click at [637, 489] on p "含む https://pr.orbis.co.jp/cosmetics/clearful/331/" at bounding box center [887, 494] width 1026 height 29
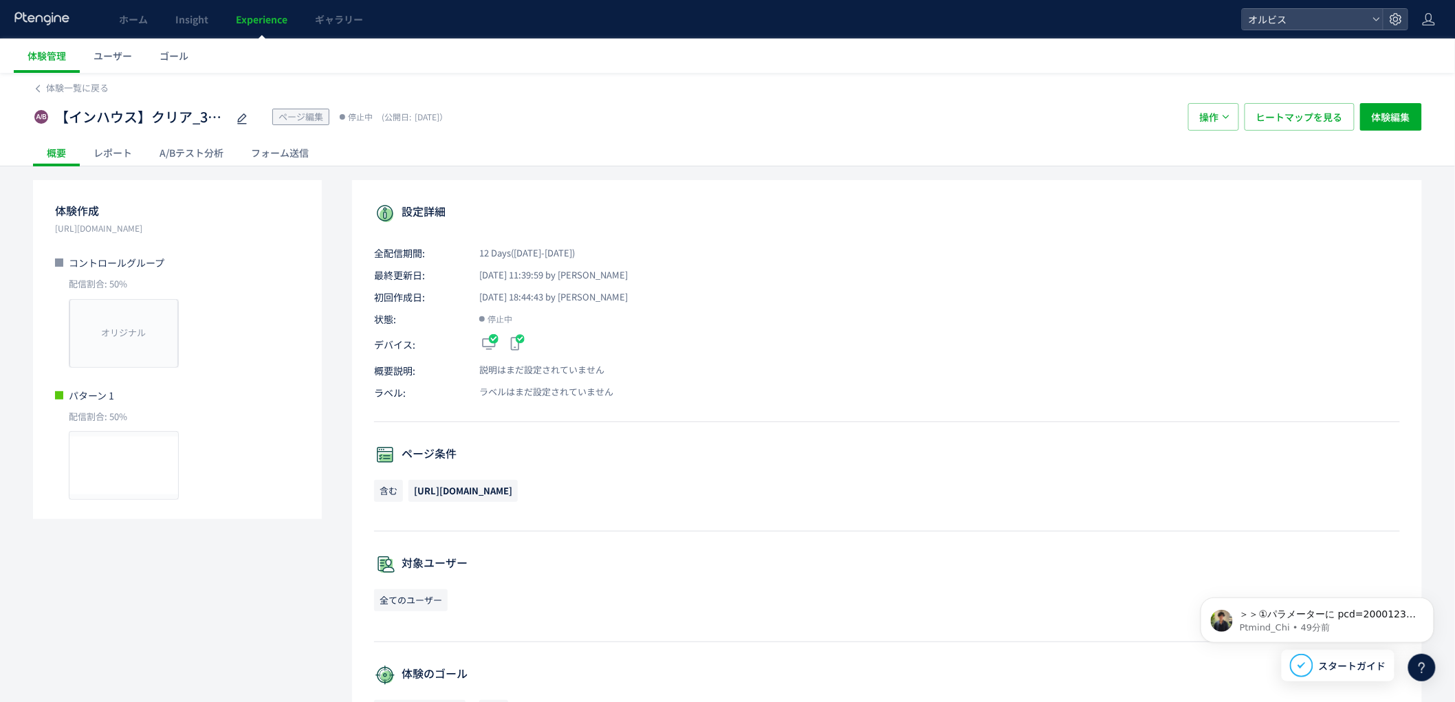
click at [637, 489] on p "含む https://pr.orbis.co.jp/cosmetics/clearful/331/" at bounding box center [887, 494] width 1026 height 29
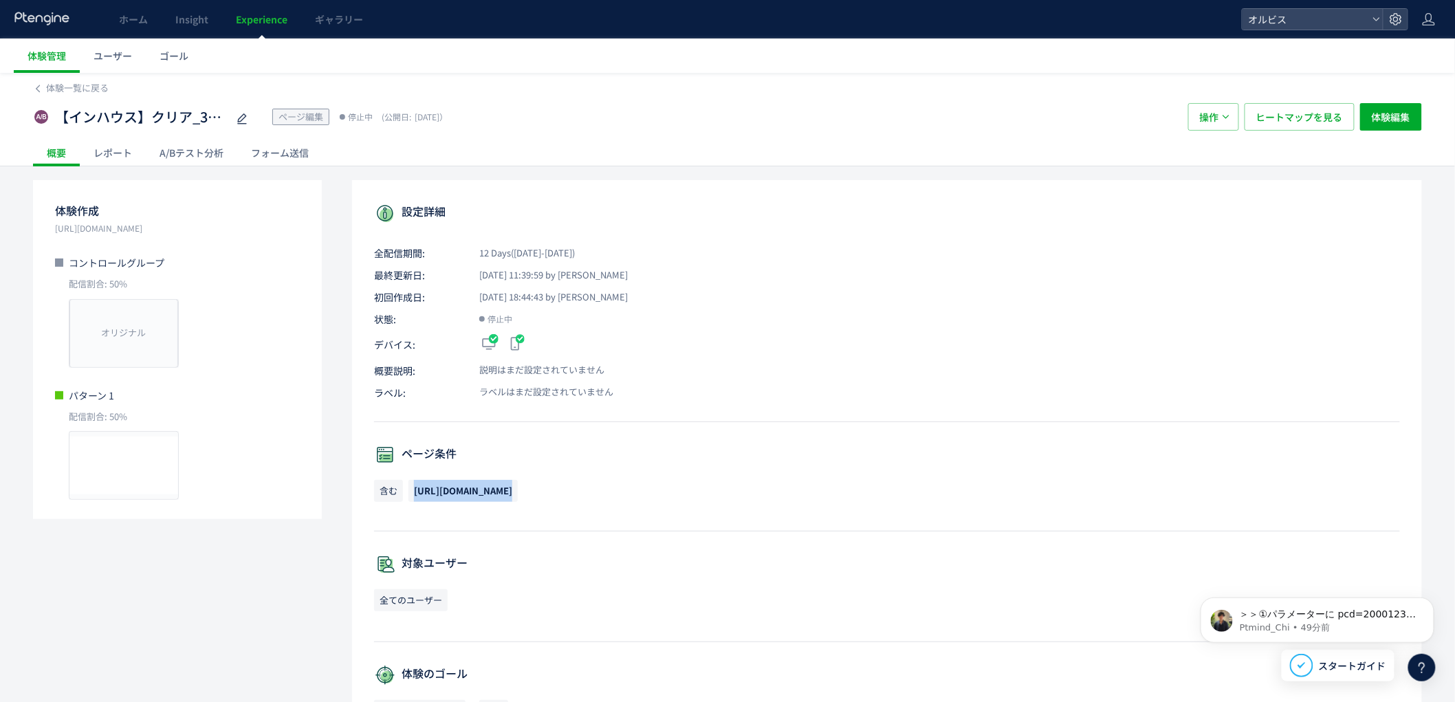
click at [637, 489] on p "含む https://pr.orbis.co.jp/cosmetics/clearful/331/" at bounding box center [887, 494] width 1026 height 29
click at [674, 386] on p "ラベル: ラベルはまだ設定されていません" at bounding box center [887, 393] width 1026 height 14
